Goal: Book appointment/travel/reservation

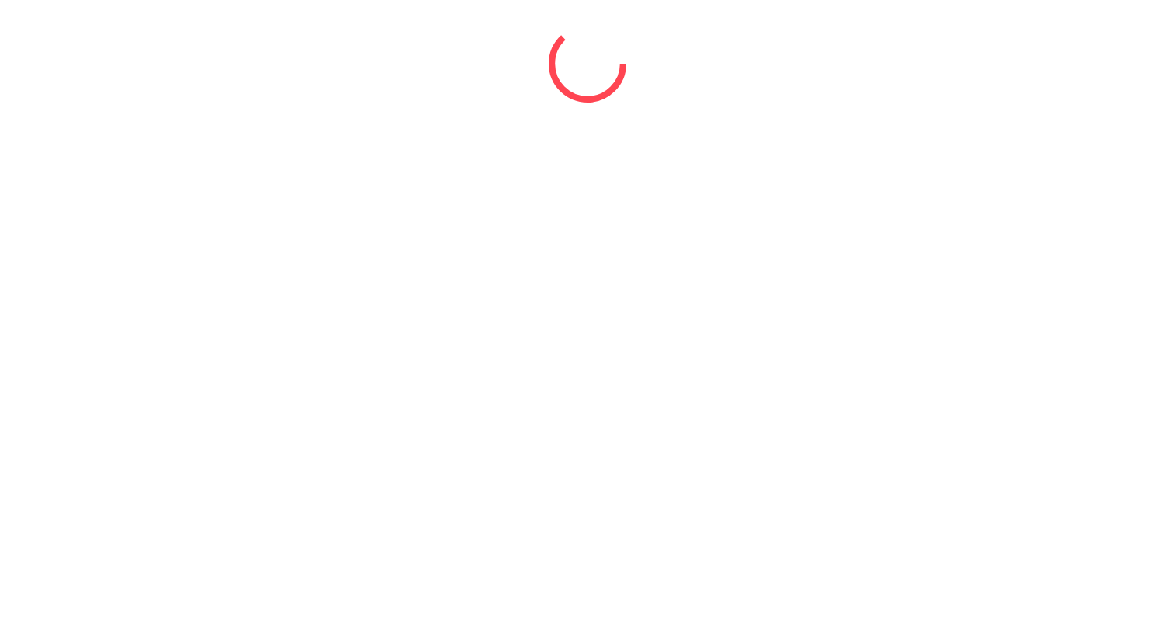
select select "*"
select select "****"
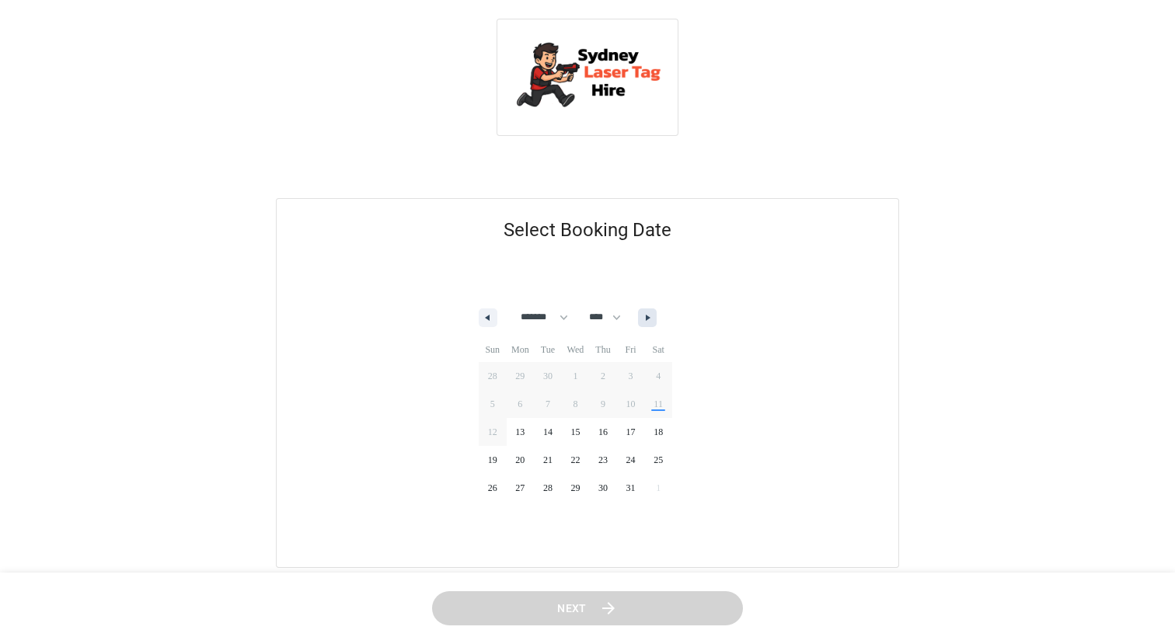
click at [656, 316] on button "button" at bounding box center [647, 317] width 19 height 19
select select "**"
click at [497, 516] on span "30" at bounding box center [493, 516] width 28 height 20
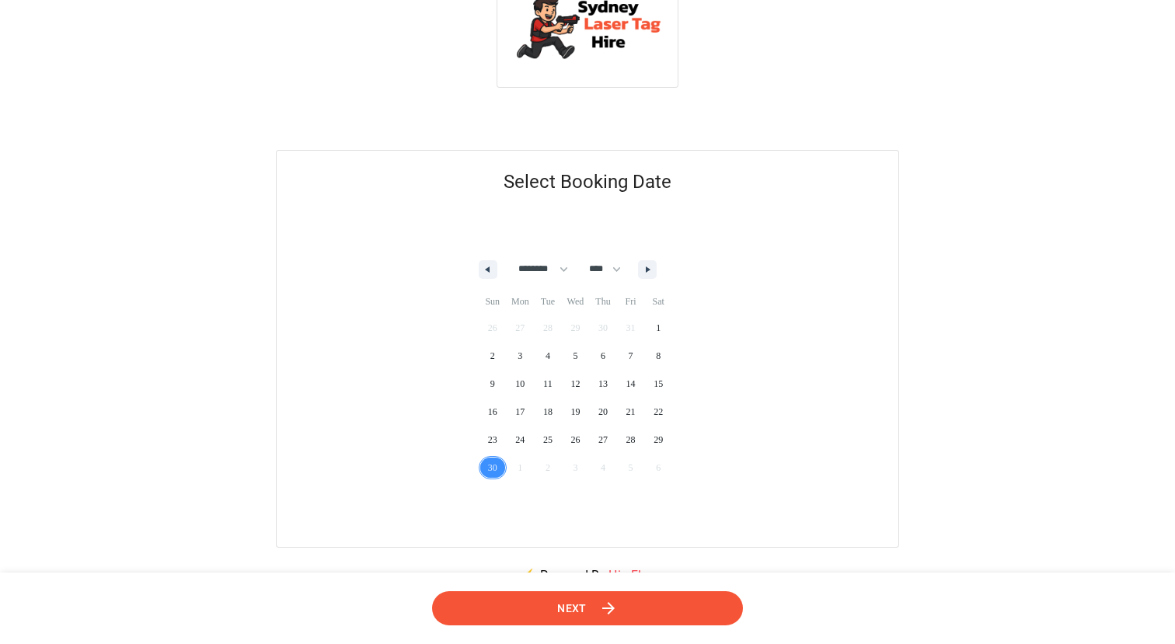
scroll to position [55, 0]
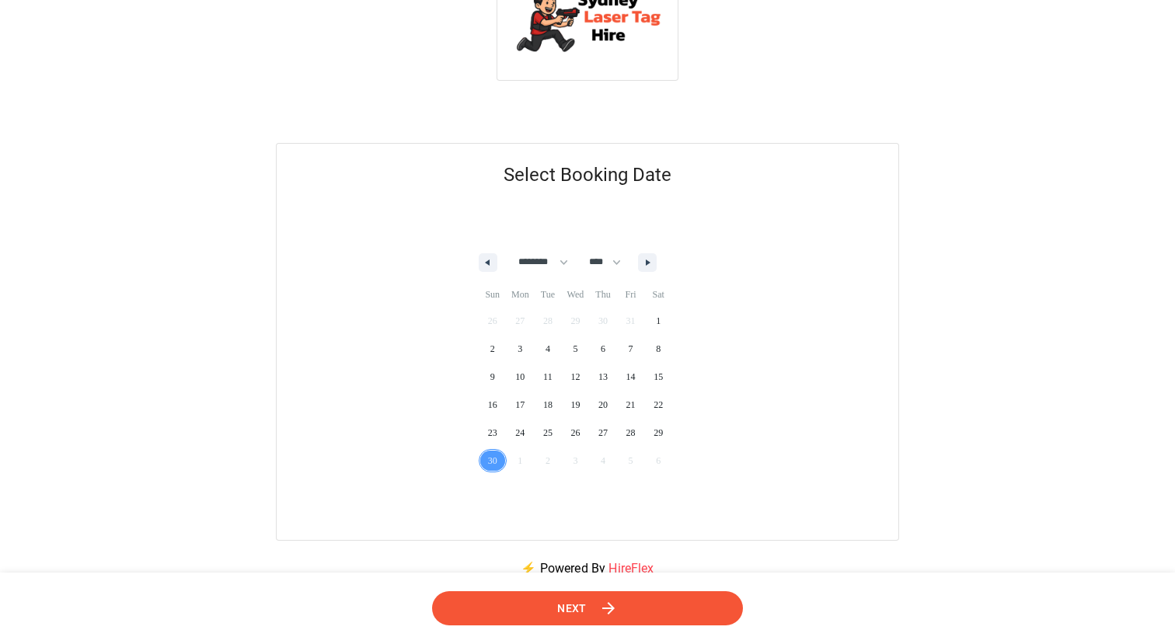
click at [535, 612] on button "Next" at bounding box center [587, 607] width 313 height 35
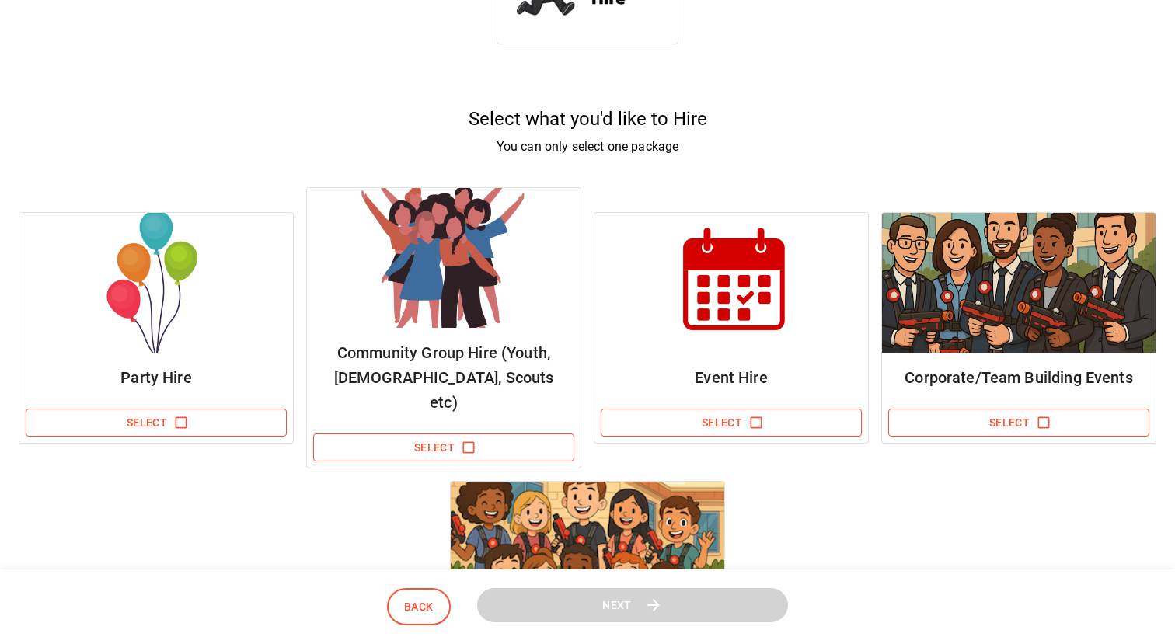
scroll to position [99, 0]
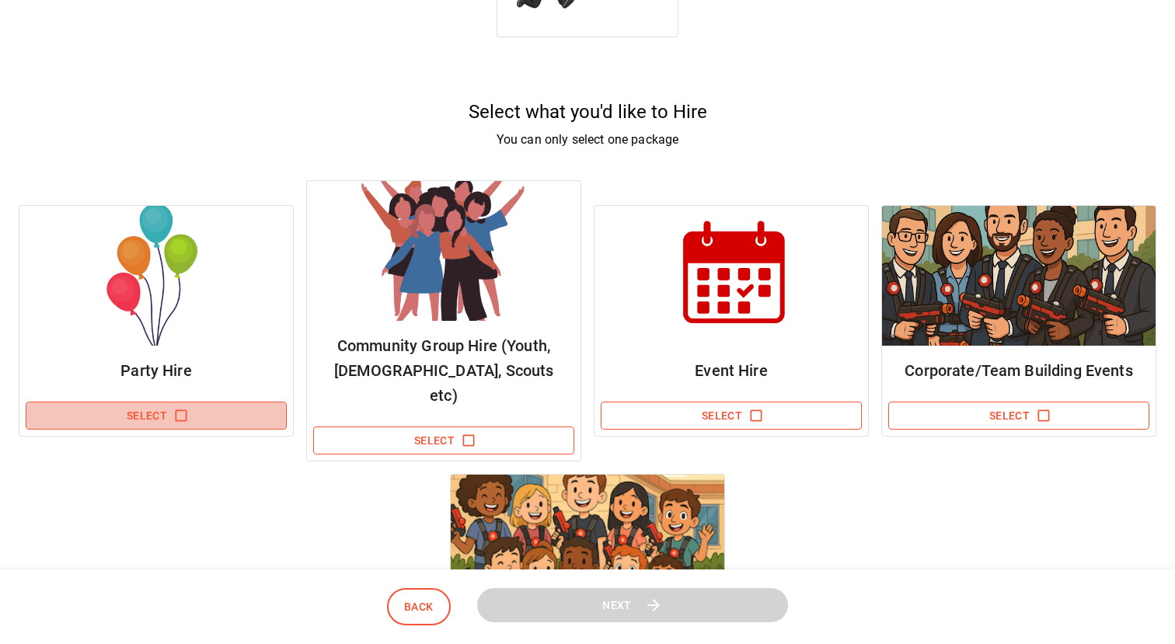
click at [167, 407] on button "Select" at bounding box center [156, 416] width 261 height 29
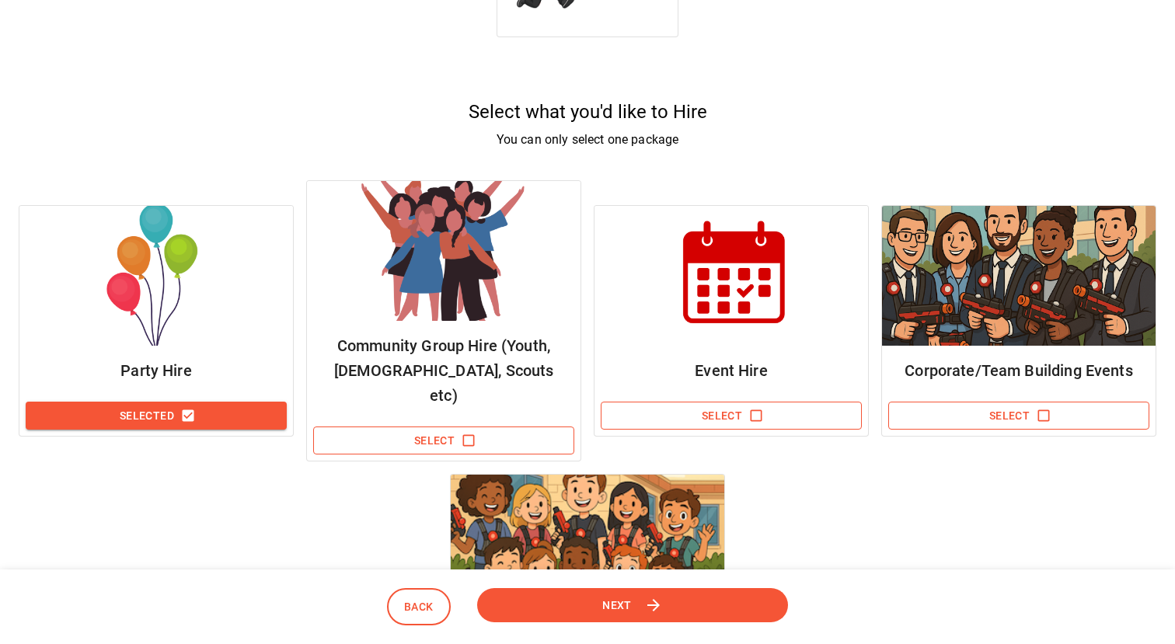
click at [598, 611] on button "Next" at bounding box center [632, 604] width 313 height 35
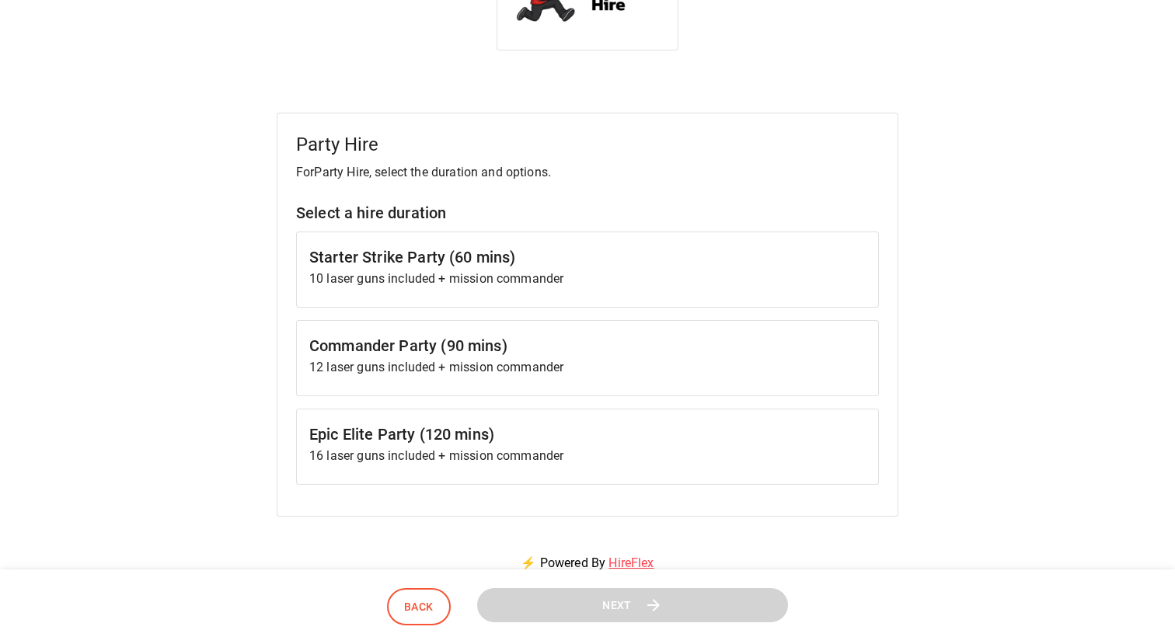
scroll to position [110, 0]
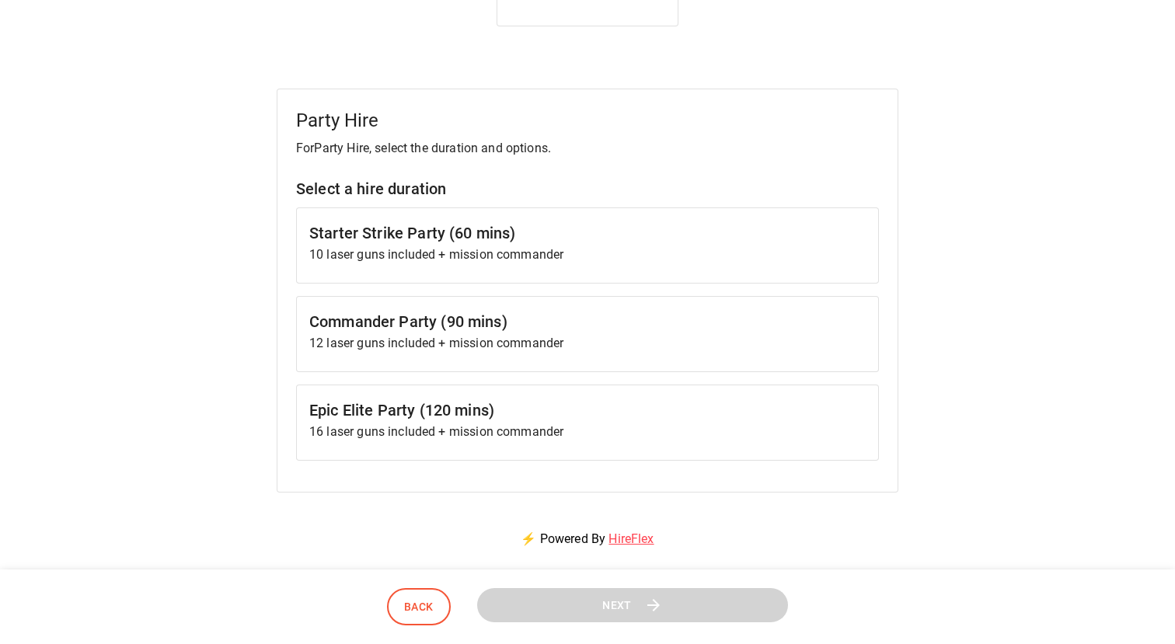
click at [339, 343] on p "12 laser guns included + mission commander" at bounding box center [587, 343] width 556 height 19
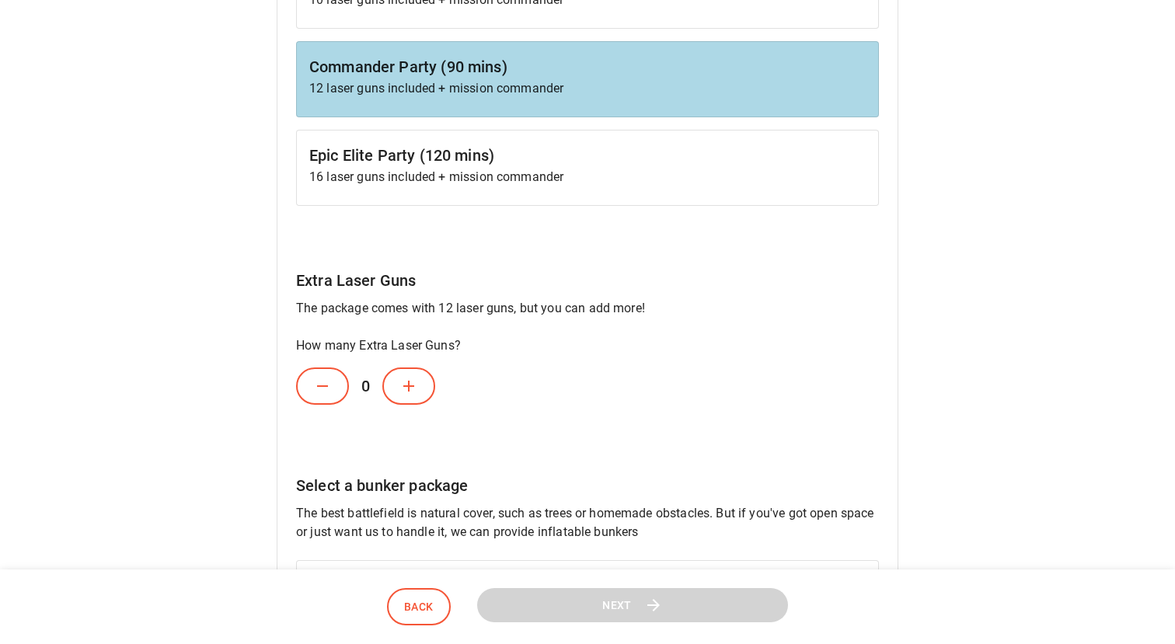
scroll to position [382, 0]
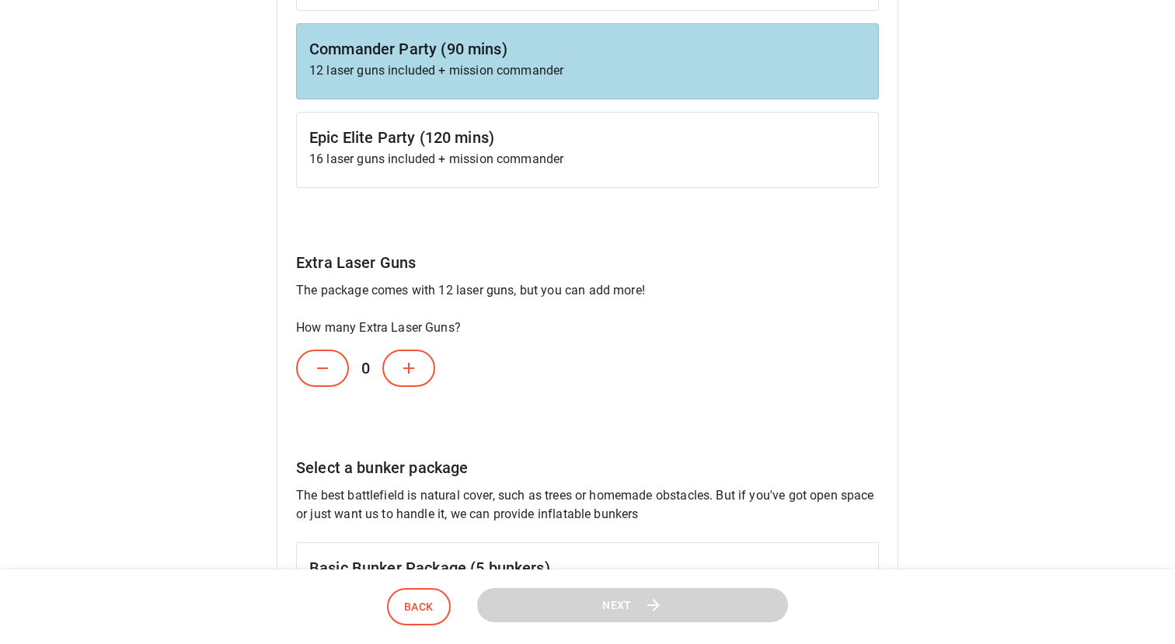
click at [399, 377] on icon at bounding box center [408, 368] width 19 height 19
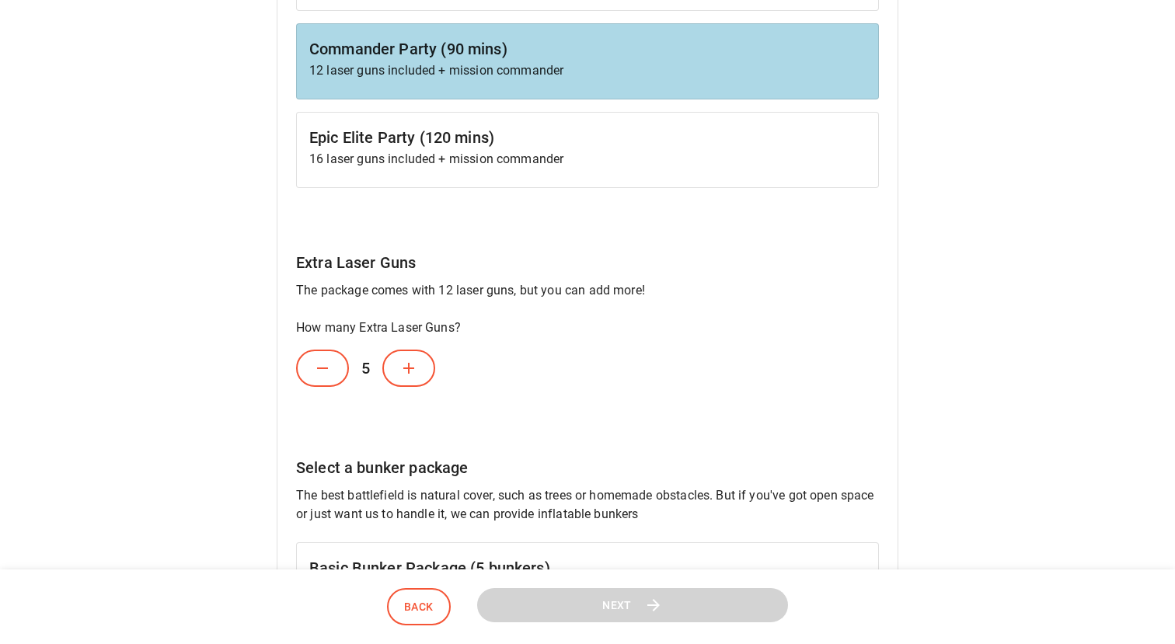
click at [399, 377] on icon at bounding box center [408, 368] width 19 height 19
click at [409, 379] on button at bounding box center [408, 368] width 53 height 37
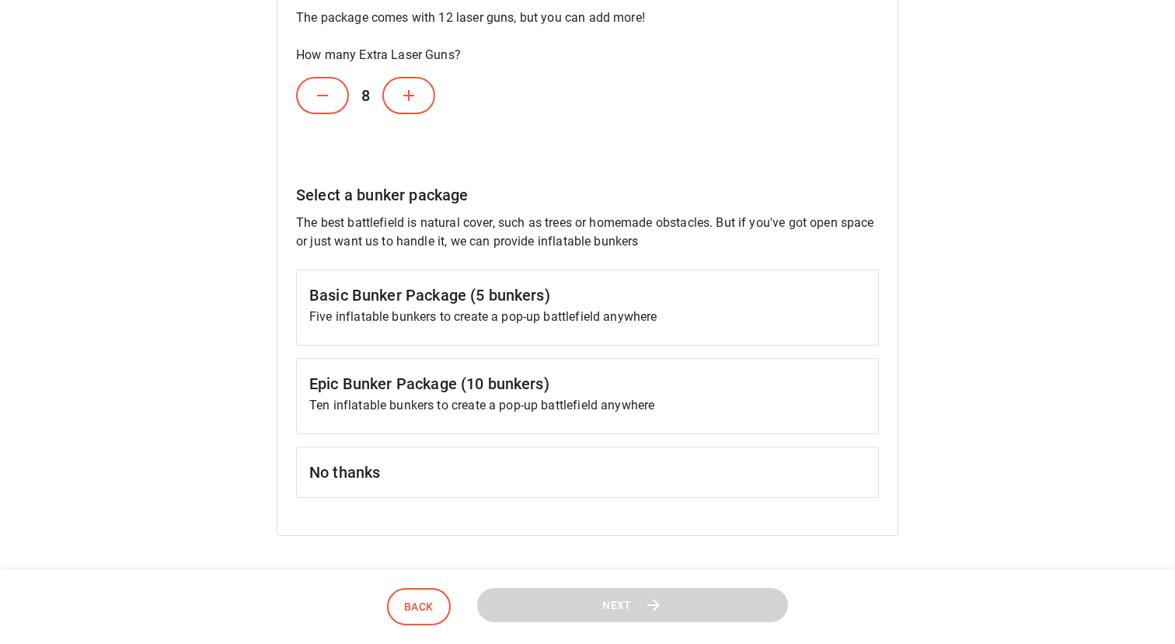
scroll to position [662, 0]
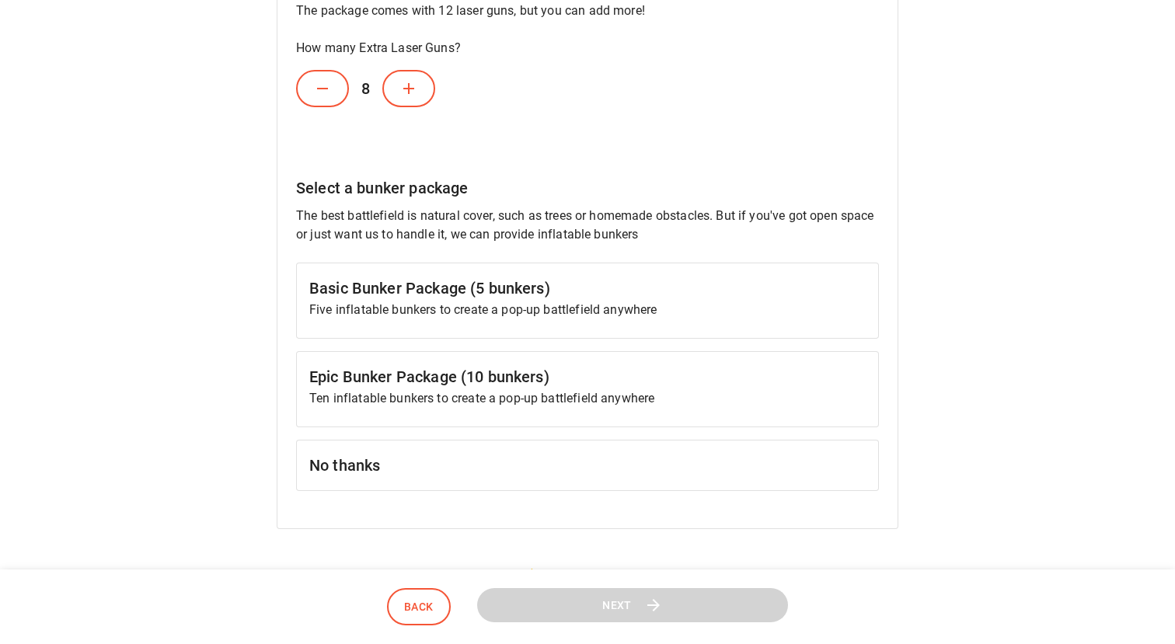
click at [325, 467] on h6 "No thanks" at bounding box center [587, 465] width 556 height 25
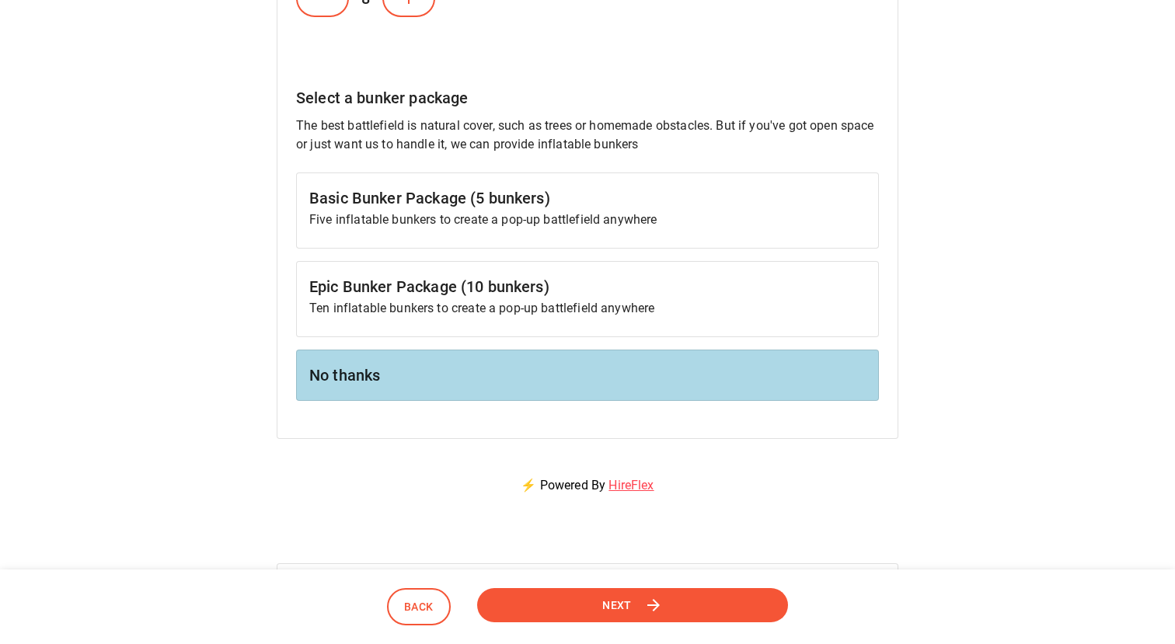
scroll to position [762, 0]
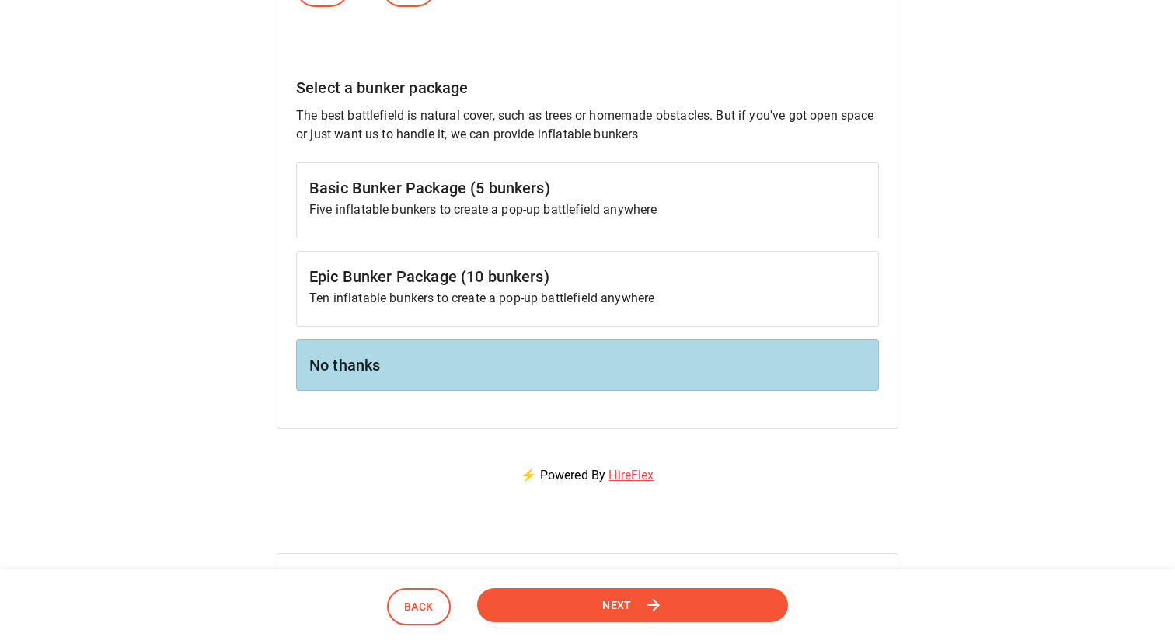
click at [476, 211] on p "Five inflatable bunkers to create a pop-up battlefield anywhere" at bounding box center [587, 209] width 556 height 19
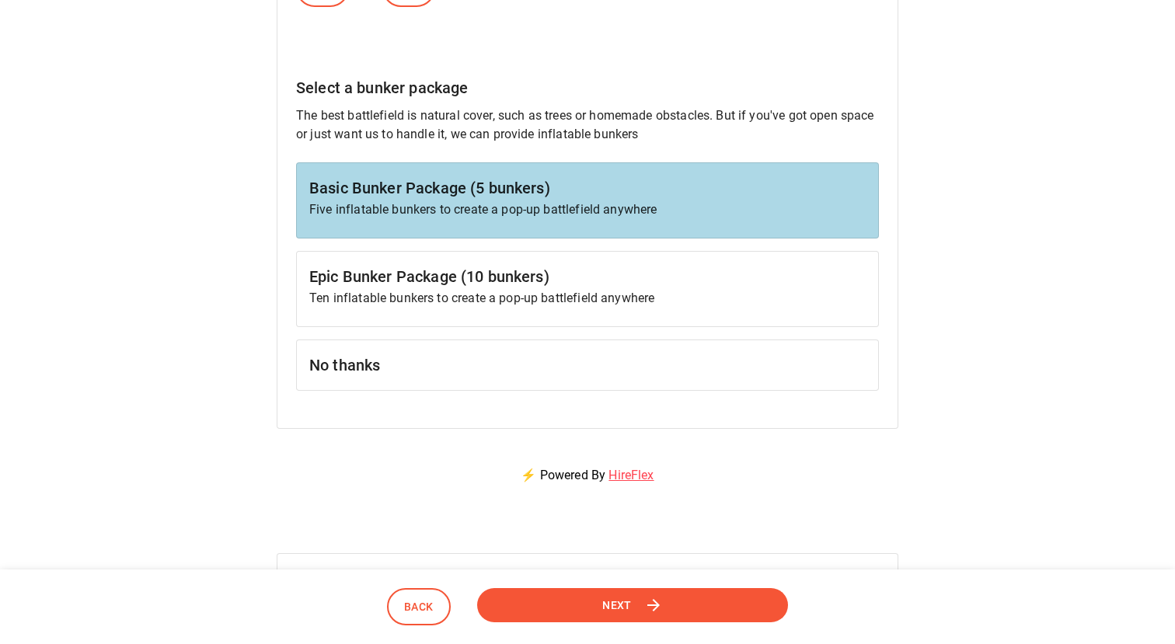
click at [563, 592] on button "Next" at bounding box center [632, 604] width 311 height 35
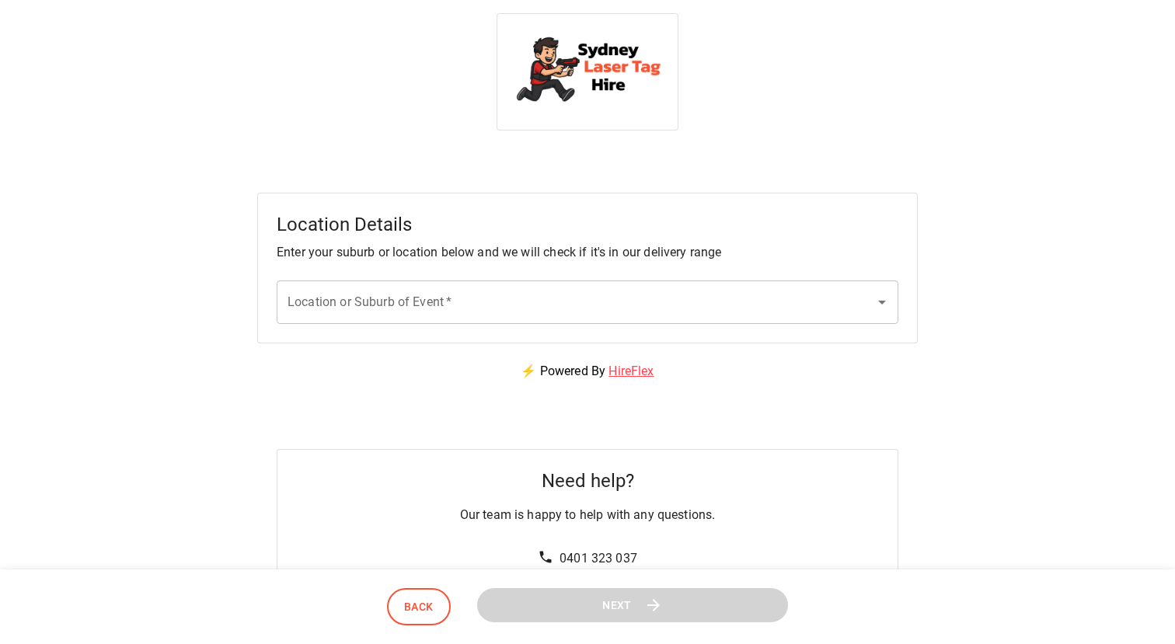
scroll to position [0, 0]
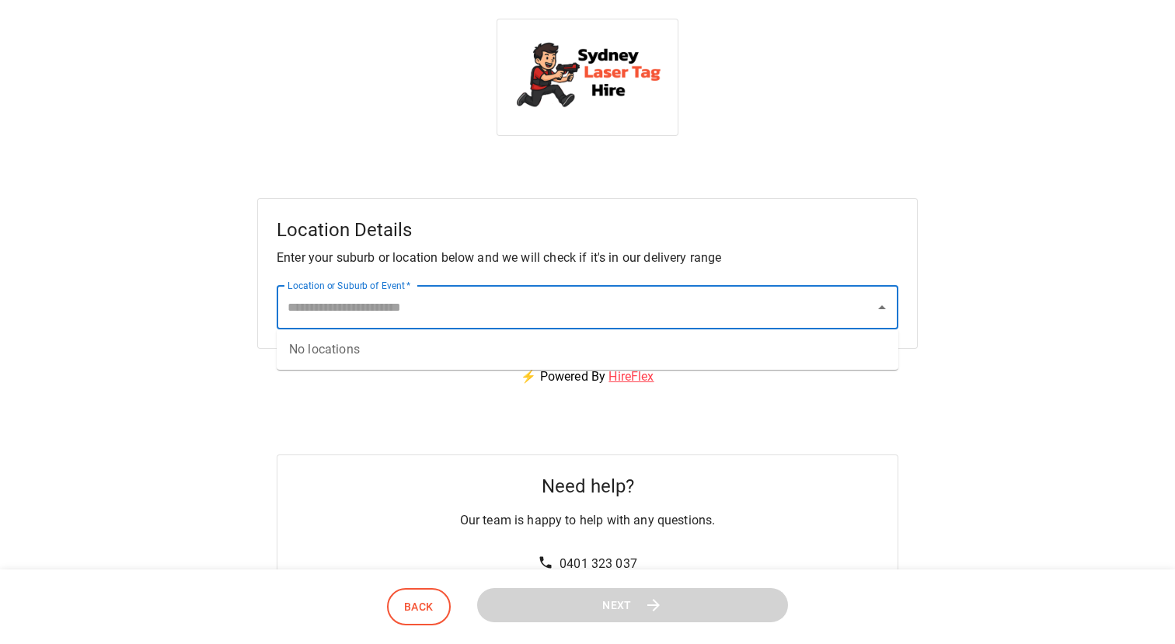
click at [322, 295] on div "Location or Suburb of Event   * Location or Suburb of Event   *" at bounding box center [587, 308] width 621 height 44
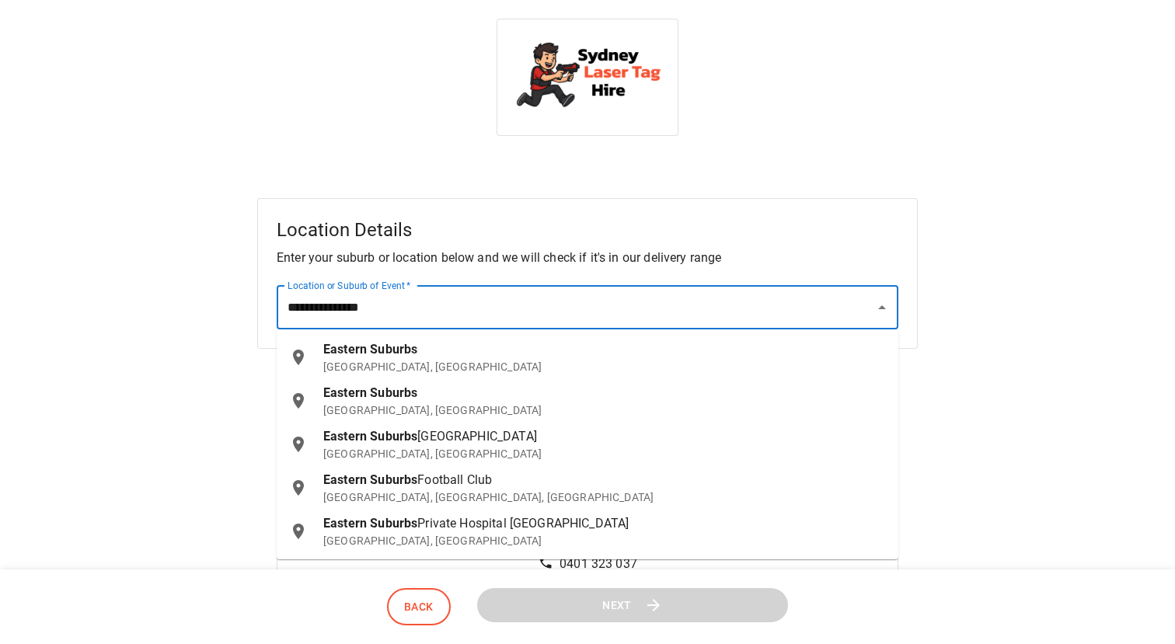
click at [337, 353] on span "Eastern Suburbs" at bounding box center [370, 349] width 94 height 15
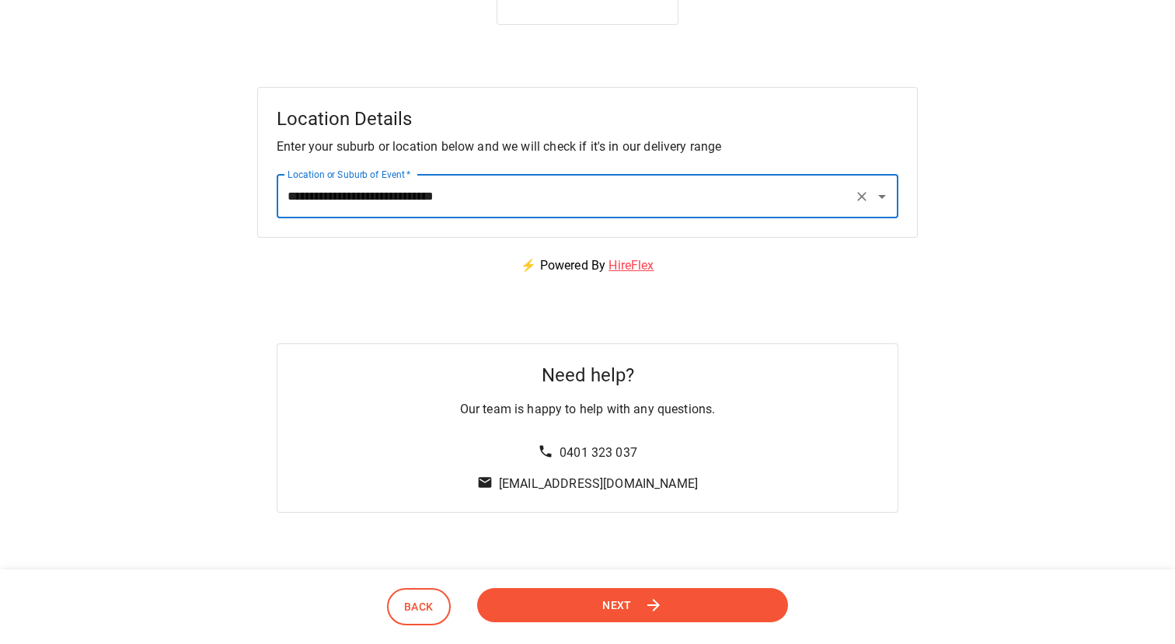
type input "**********"
click at [534, 612] on button "Next" at bounding box center [632, 604] width 311 height 35
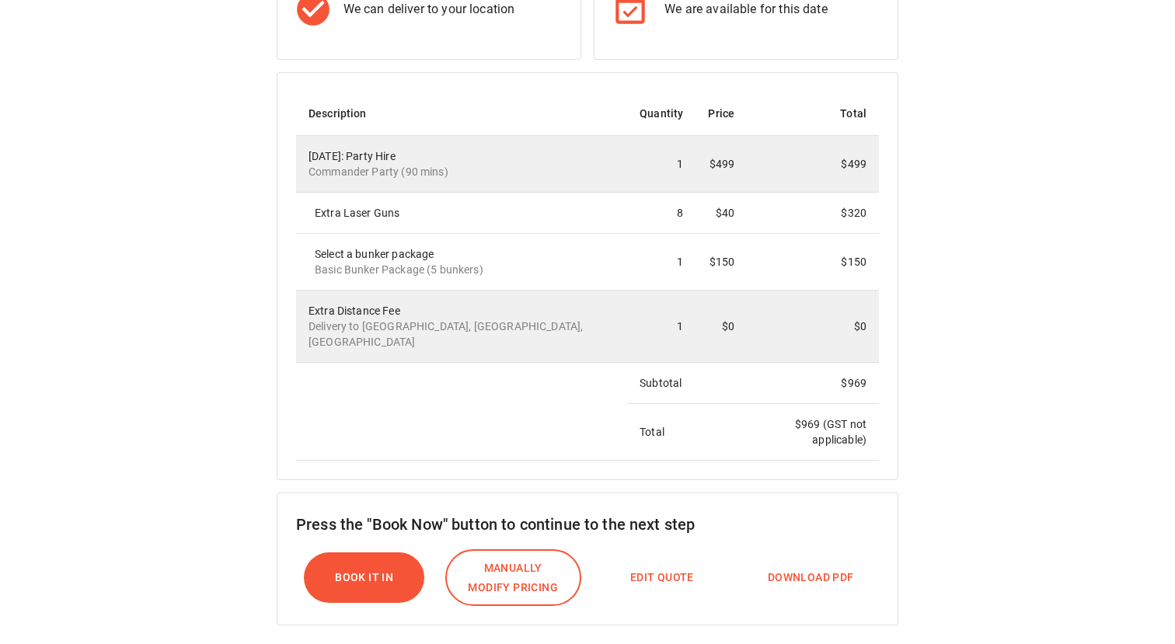
scroll to position [347, 0]
click at [670, 567] on span "Edit Quote" at bounding box center [662, 576] width 64 height 19
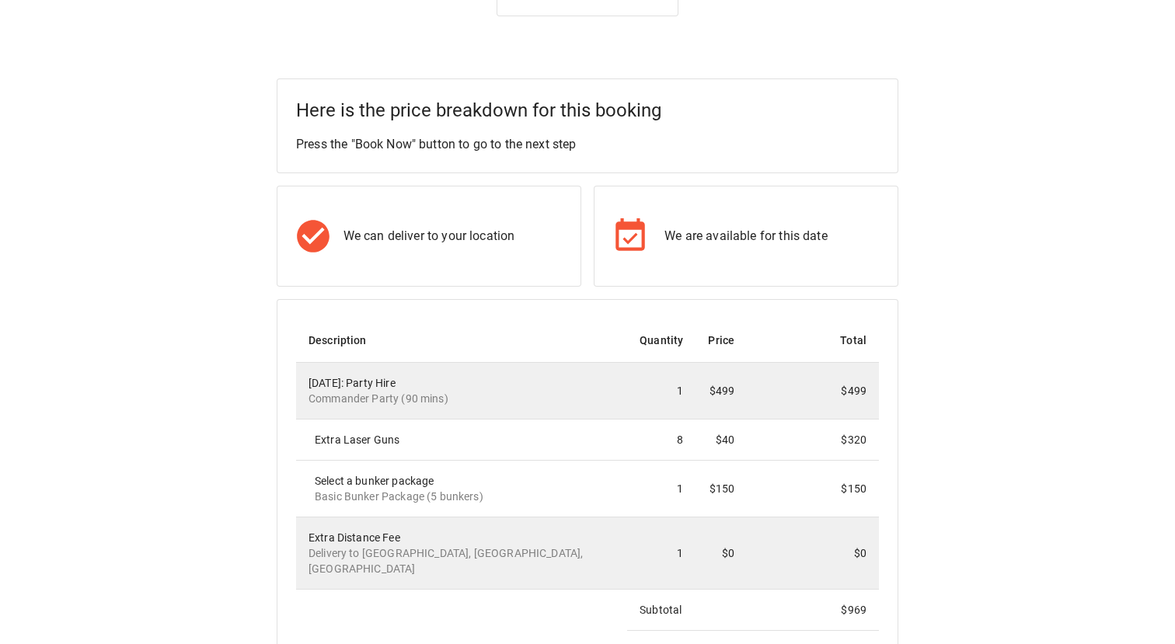
select select "**"
select select "****"
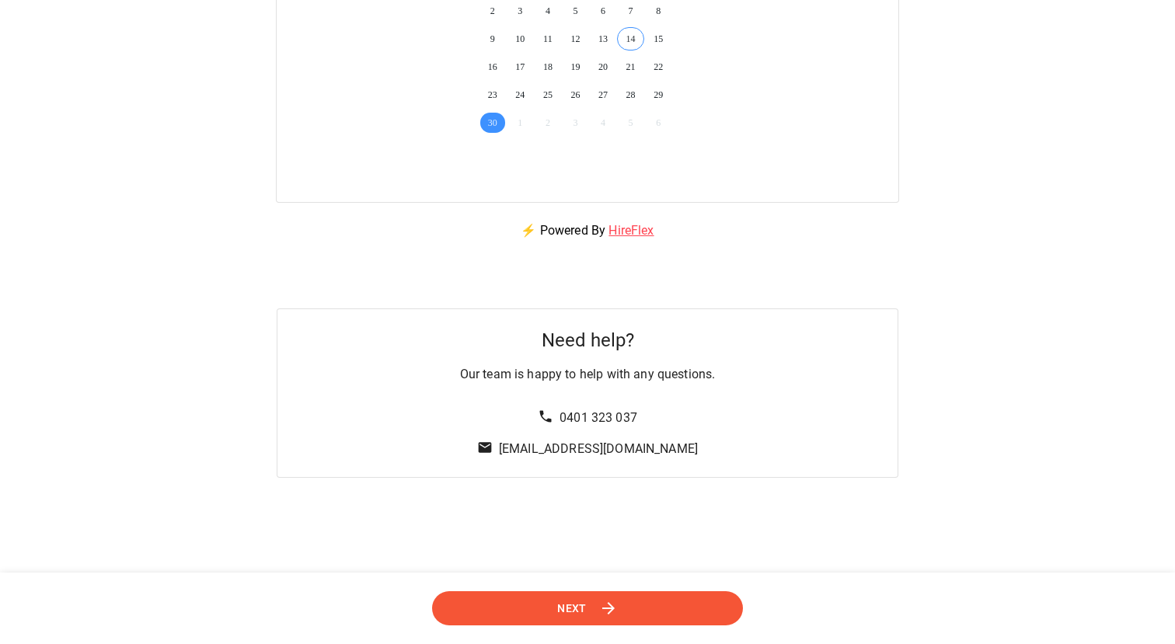
scroll to position [494, 0]
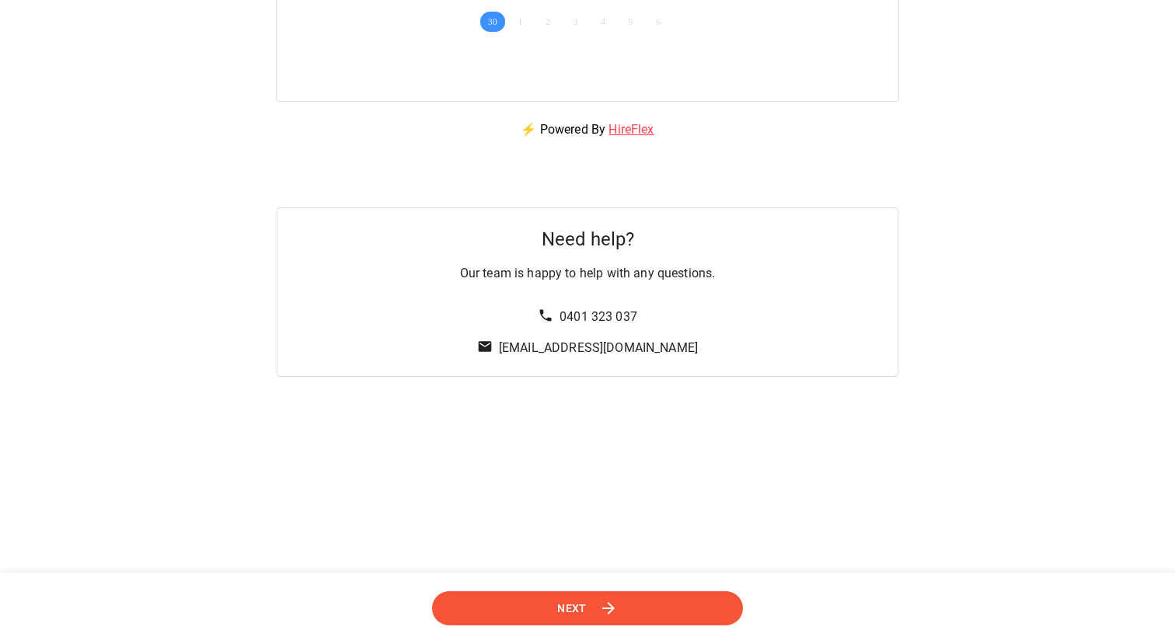
click at [607, 602] on icon at bounding box center [608, 608] width 19 height 19
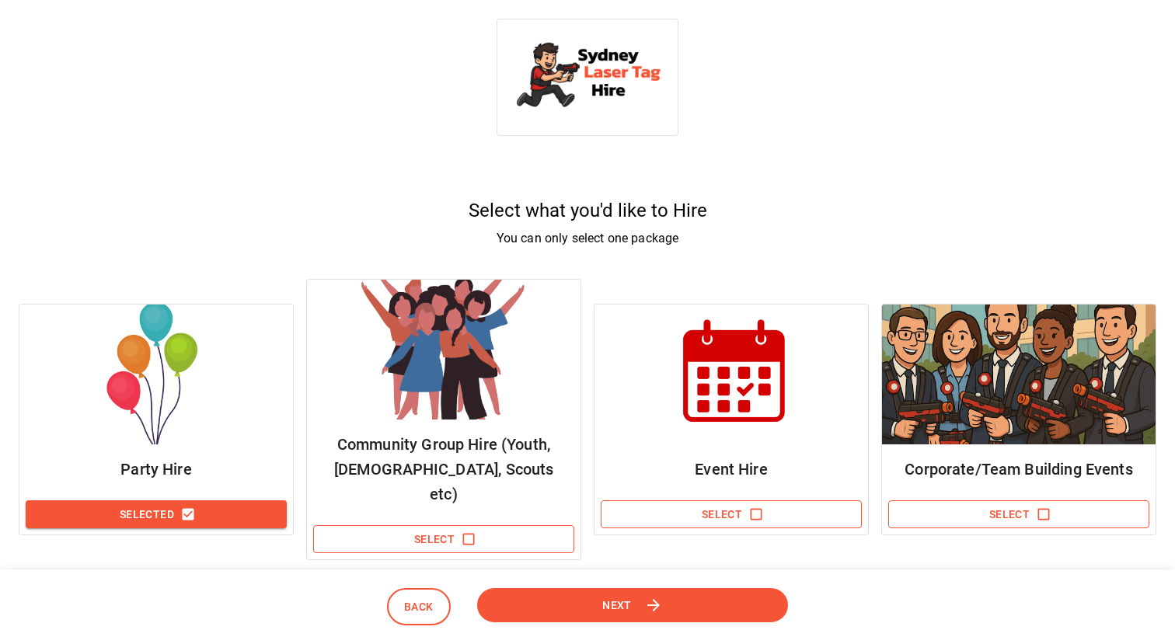
click at [582, 596] on button "Next" at bounding box center [632, 604] width 313 height 35
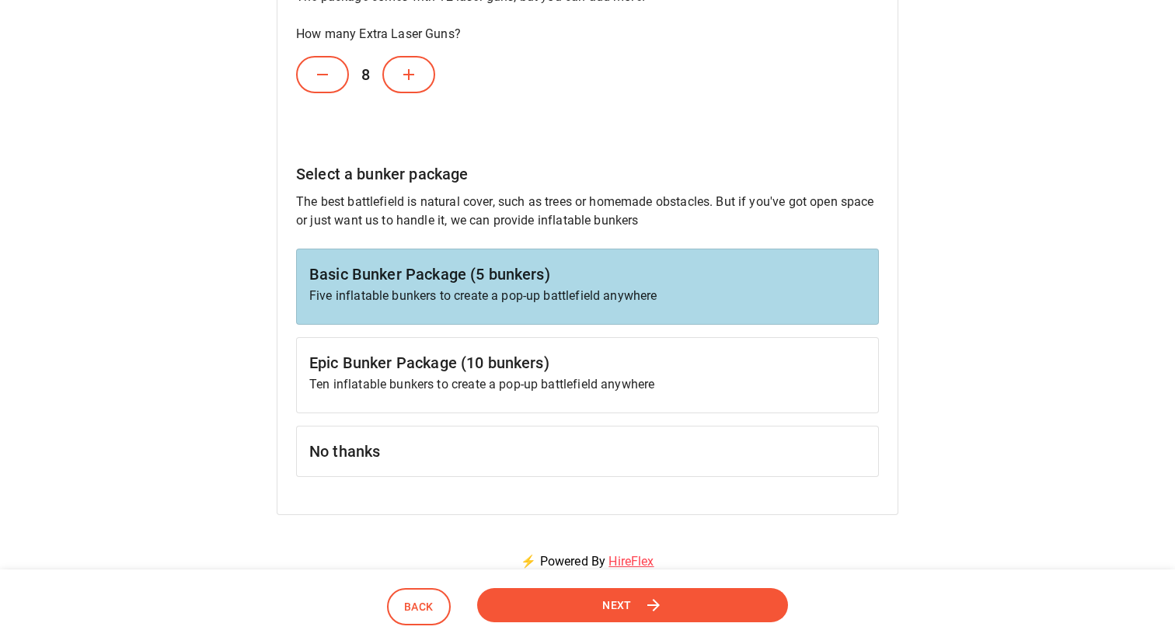
scroll to position [800, 0]
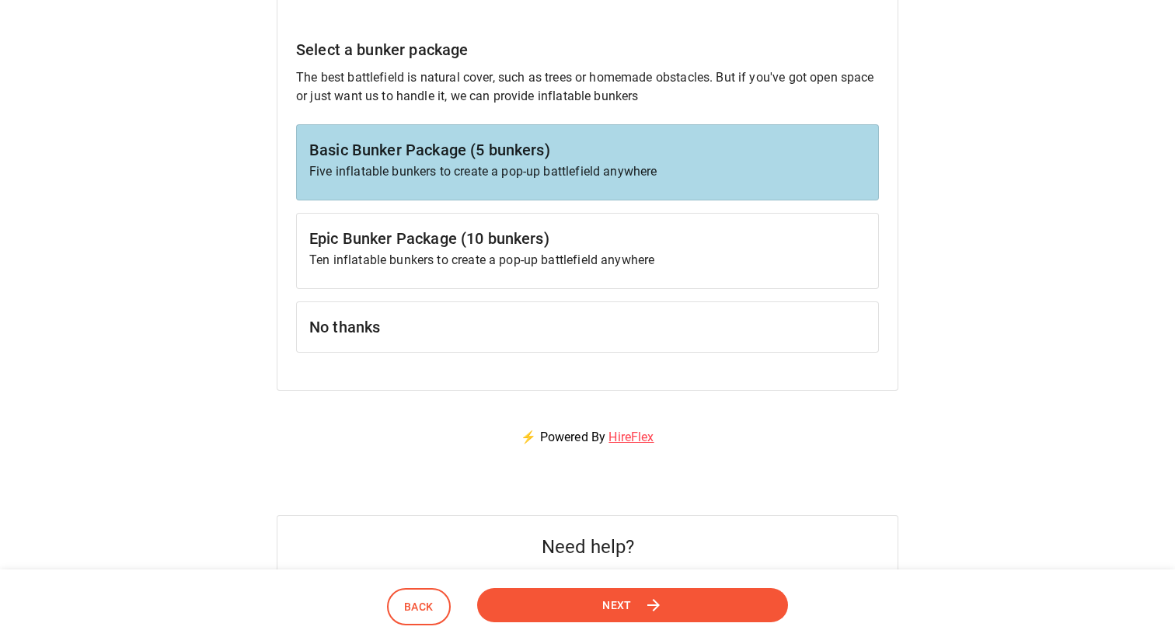
click at [409, 346] on div "No thanks" at bounding box center [587, 326] width 583 height 51
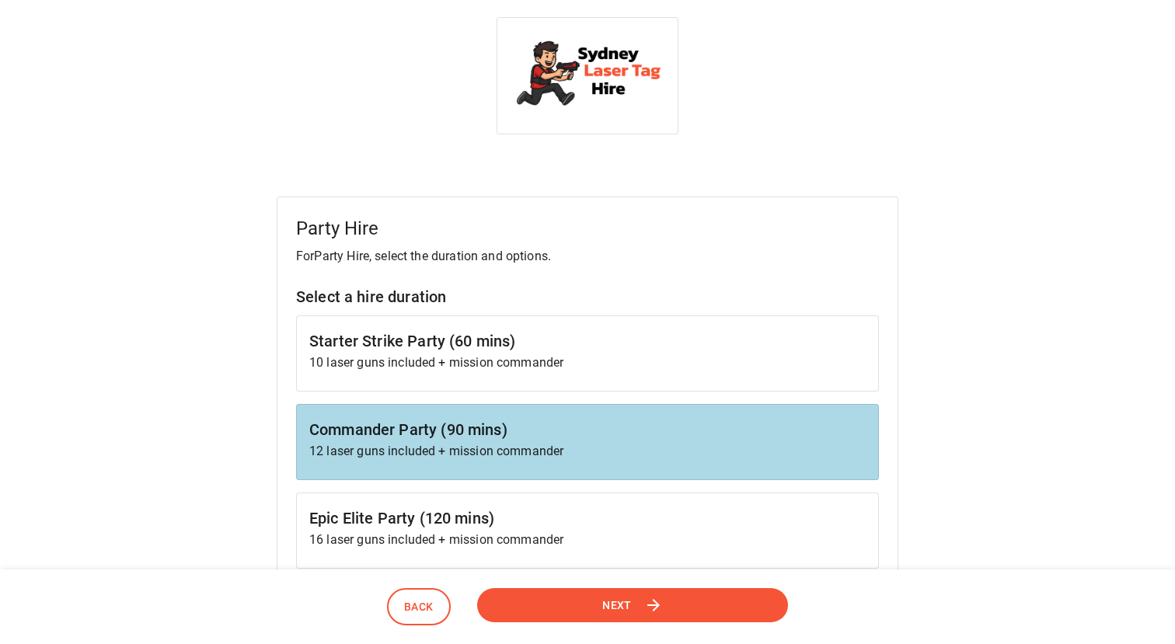
scroll to position [25, 0]
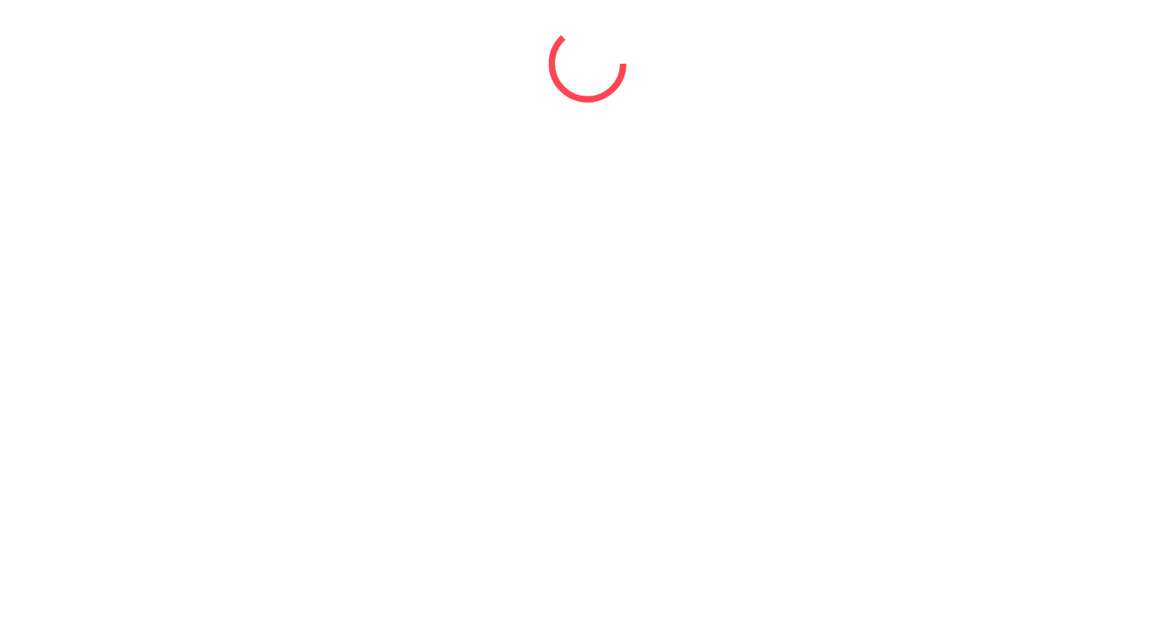
select select "*"
select select "****"
select select "*"
select select "****"
